Goal: Browse casually

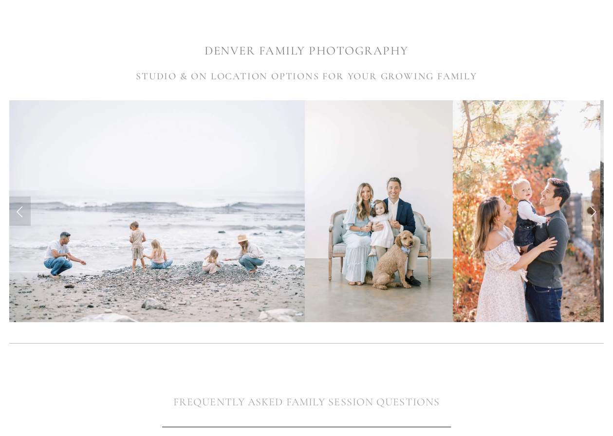
scroll to position [174, 0]
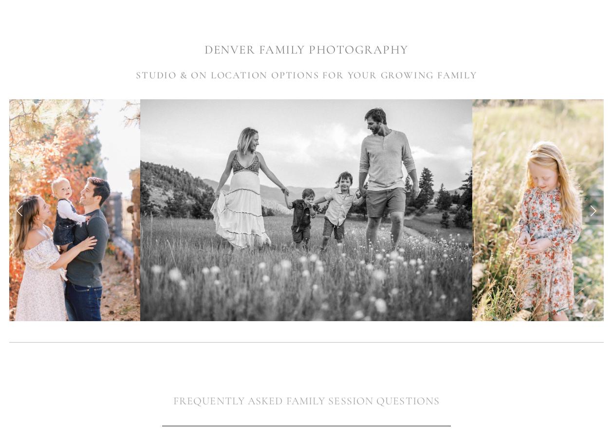
click at [592, 212] on link "Next Slide" at bounding box center [592, 210] width 21 height 29
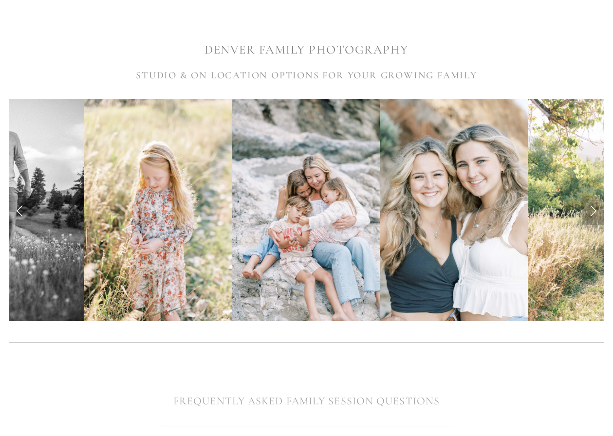
click at [592, 212] on link "Next Slide" at bounding box center [592, 210] width 21 height 29
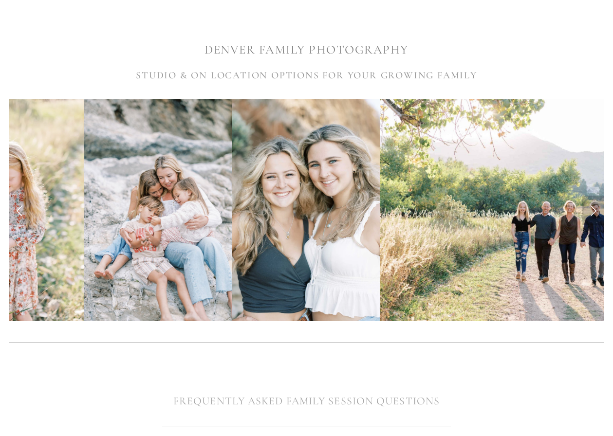
click at [592, 212] on link "Next Slide" at bounding box center [592, 210] width 21 height 29
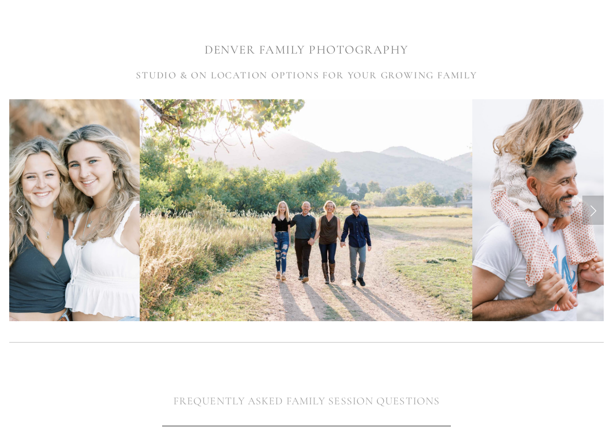
click at [592, 212] on link "Next Slide" at bounding box center [592, 210] width 21 height 29
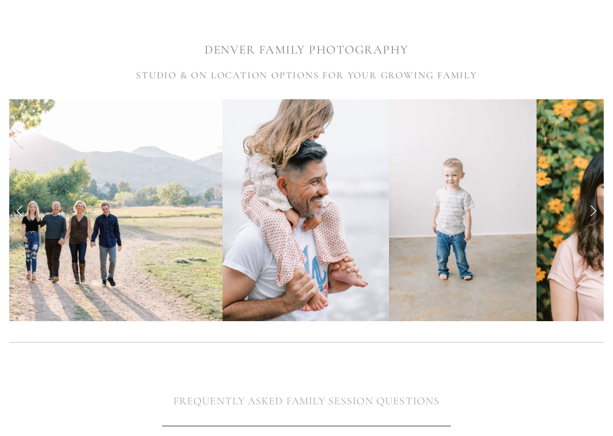
click at [592, 212] on link "Next Slide" at bounding box center [592, 210] width 21 height 29
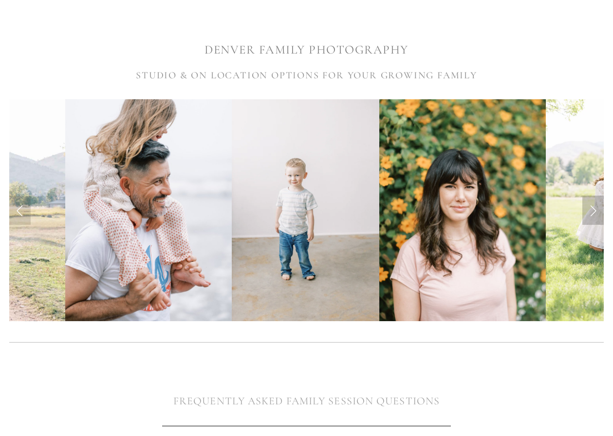
click at [592, 212] on link "Next Slide" at bounding box center [592, 210] width 21 height 29
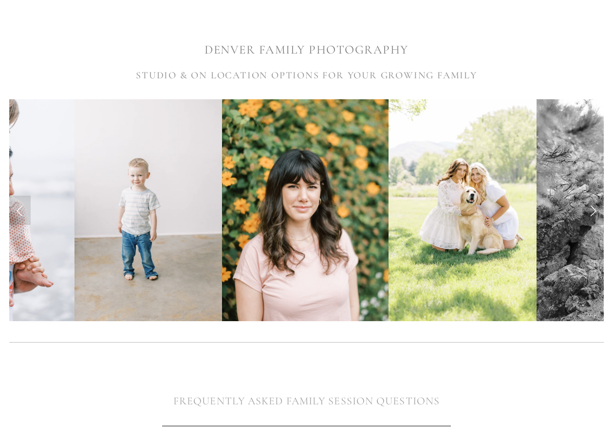
click at [592, 212] on link "Next Slide" at bounding box center [592, 210] width 21 height 29
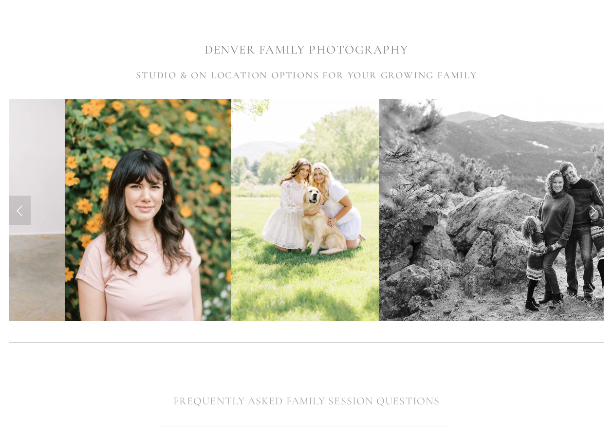
click at [592, 212] on link "Next Slide" at bounding box center [592, 210] width 21 height 29
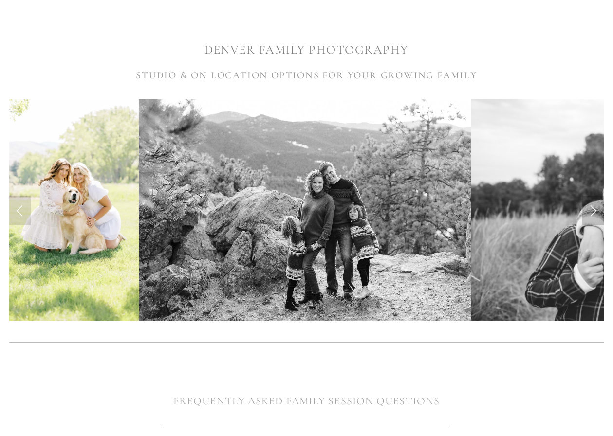
click at [592, 212] on link "Next Slide" at bounding box center [592, 210] width 21 height 29
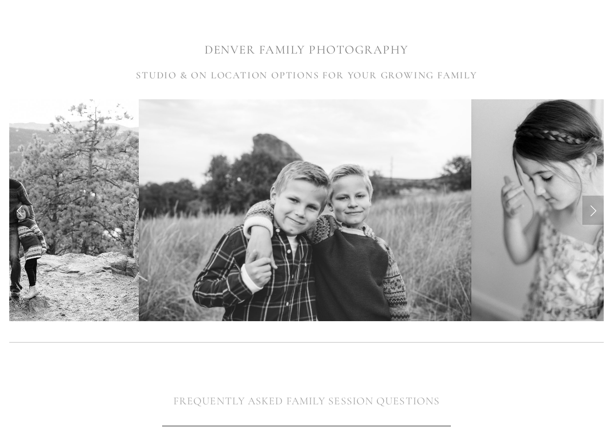
click at [592, 212] on link "Next Slide" at bounding box center [592, 210] width 21 height 29
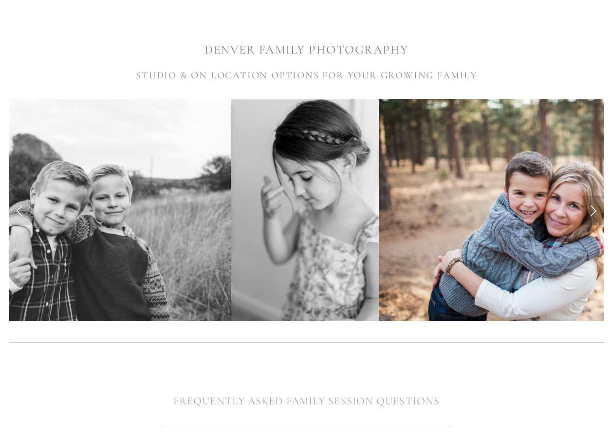
click at [592, 212] on link "Next Slide" at bounding box center [592, 210] width 21 height 29
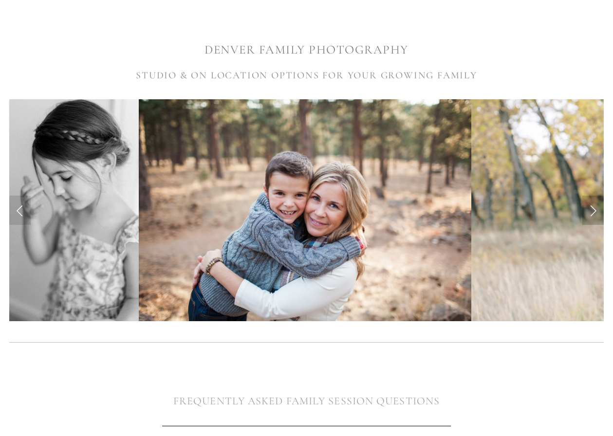
click at [592, 212] on link "Next Slide" at bounding box center [592, 210] width 21 height 29
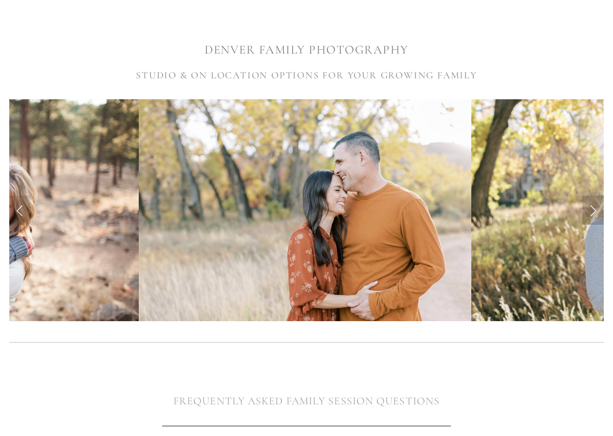
click at [592, 212] on link "Next Slide" at bounding box center [592, 210] width 21 height 29
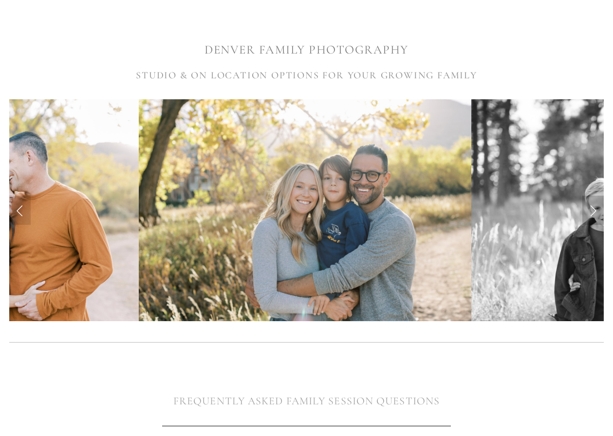
click at [592, 212] on link "Next Slide" at bounding box center [592, 210] width 21 height 29
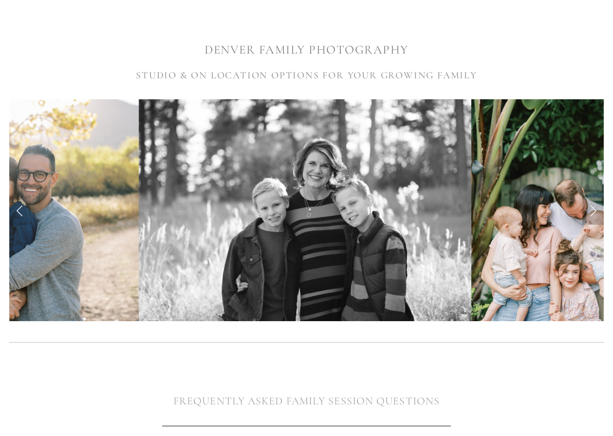
click at [592, 212] on link "Next Slide" at bounding box center [592, 210] width 21 height 29
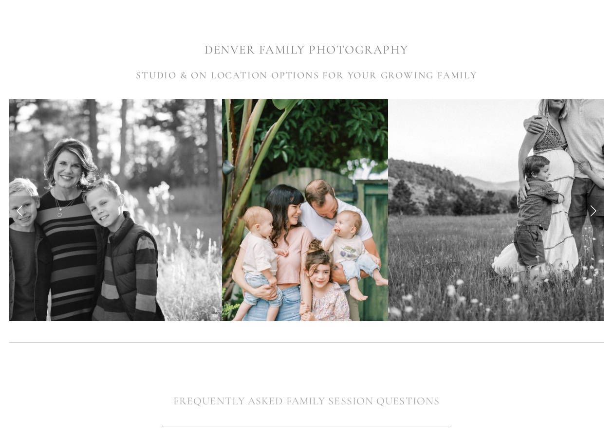
click at [592, 212] on link "Next Slide" at bounding box center [592, 210] width 21 height 29
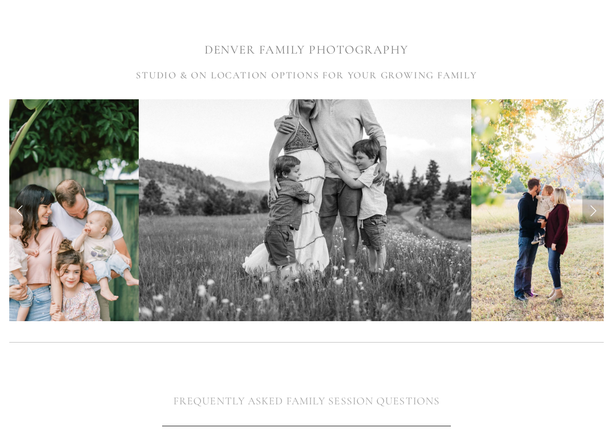
click at [592, 212] on link "Next Slide" at bounding box center [592, 210] width 21 height 29
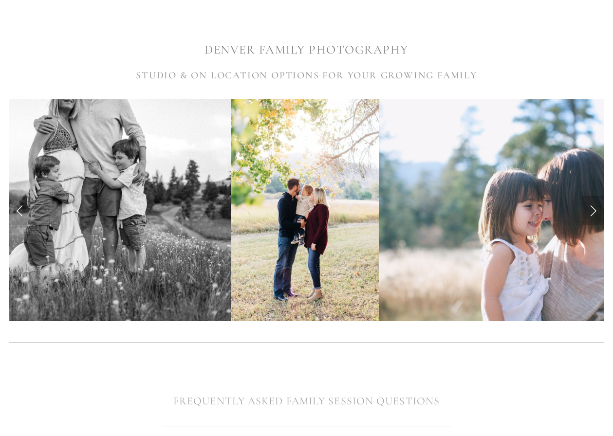
click at [592, 212] on link "Next Slide" at bounding box center [592, 210] width 21 height 29
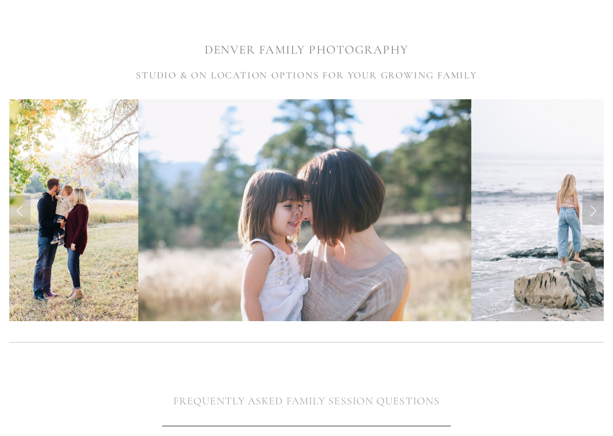
click at [592, 212] on link "Next Slide" at bounding box center [592, 210] width 21 height 29
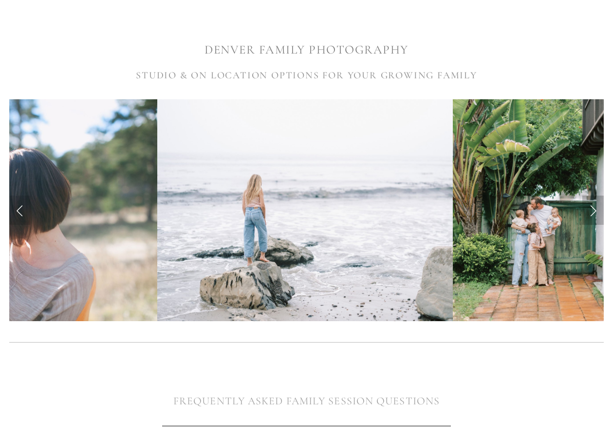
click at [592, 212] on link "Next Slide" at bounding box center [592, 210] width 21 height 29
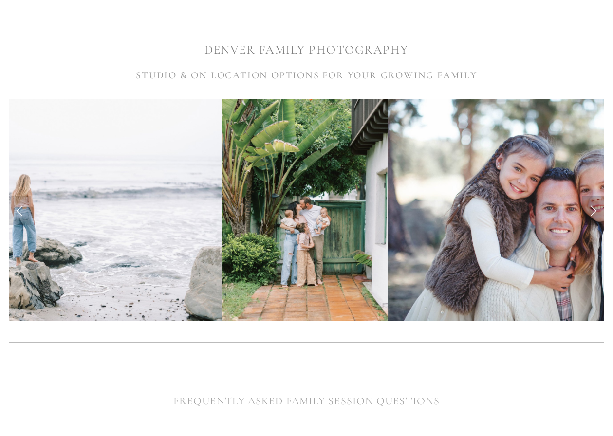
click at [592, 212] on link "Next Slide" at bounding box center [592, 210] width 21 height 29
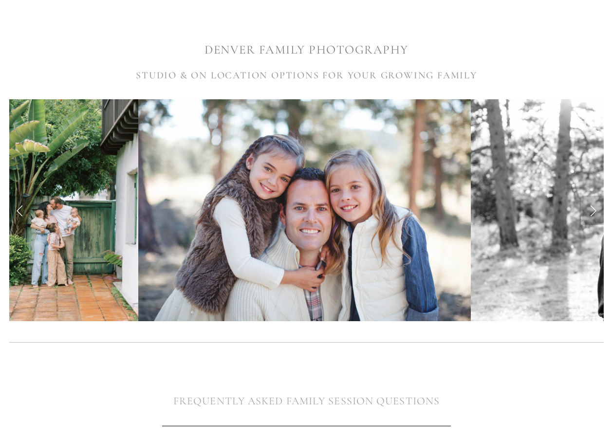
click at [592, 212] on link "Next Slide" at bounding box center [592, 210] width 21 height 29
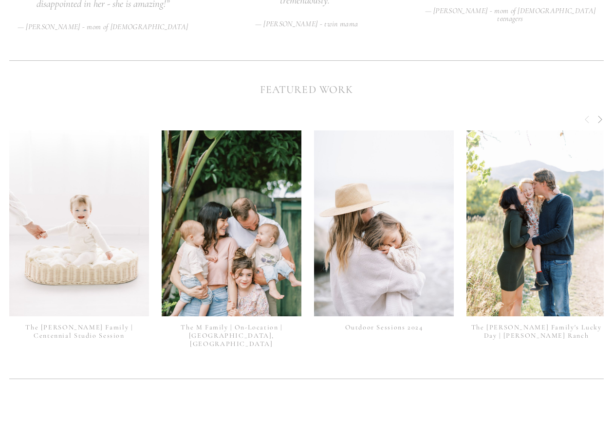
scroll to position [2067, 0]
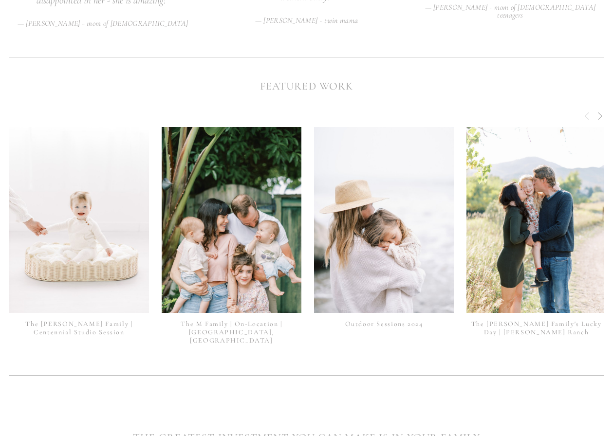
click at [597, 111] on span "Next" at bounding box center [600, 115] width 8 height 9
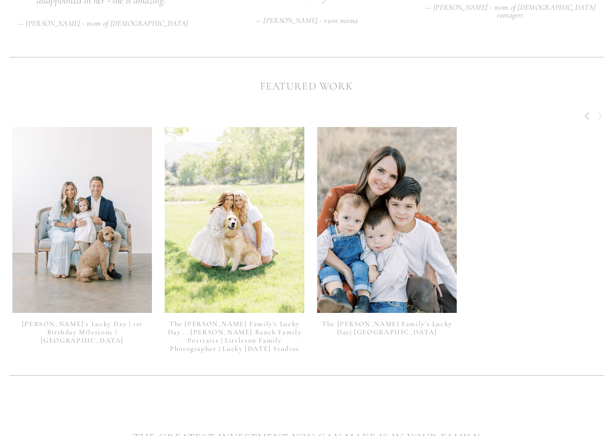
click at [271, 206] on img at bounding box center [235, 220] width 140 height 210
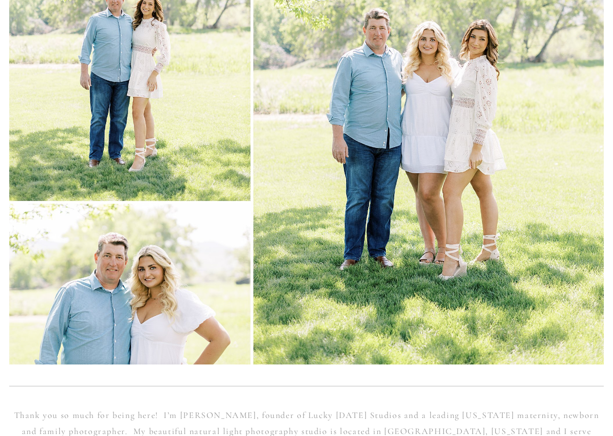
scroll to position [4873, 0]
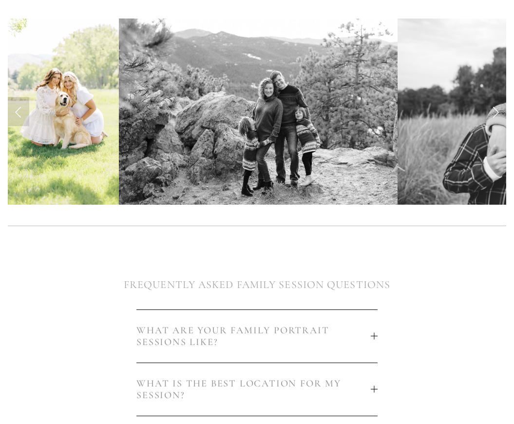
scroll to position [172, 0]
